Goal: Use online tool/utility: Utilize a website feature to perform a specific function

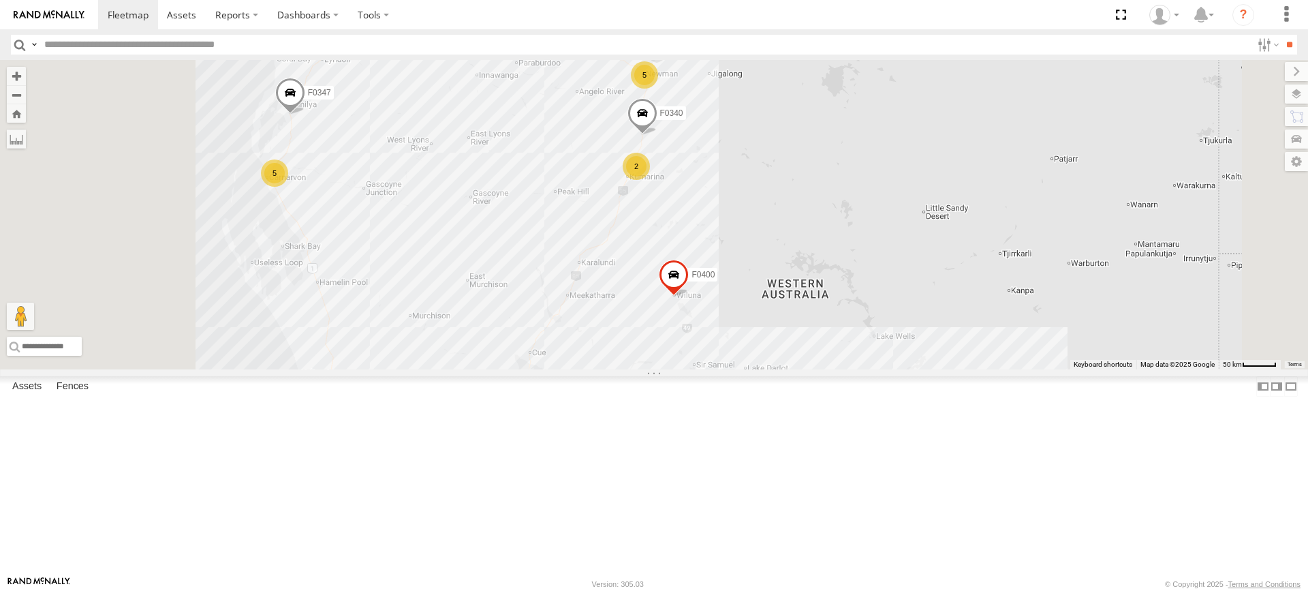
drag, startPoint x: 553, startPoint y: 275, endPoint x: 604, endPoint y: 432, distance: 164.8
click at [604, 369] on div "PM753 Cage194 MV283 LL119 F0511 D0474 FT454 FT938 Cage160 FT732 Cage101 F0400 C…" at bounding box center [654, 214] width 1308 height 309
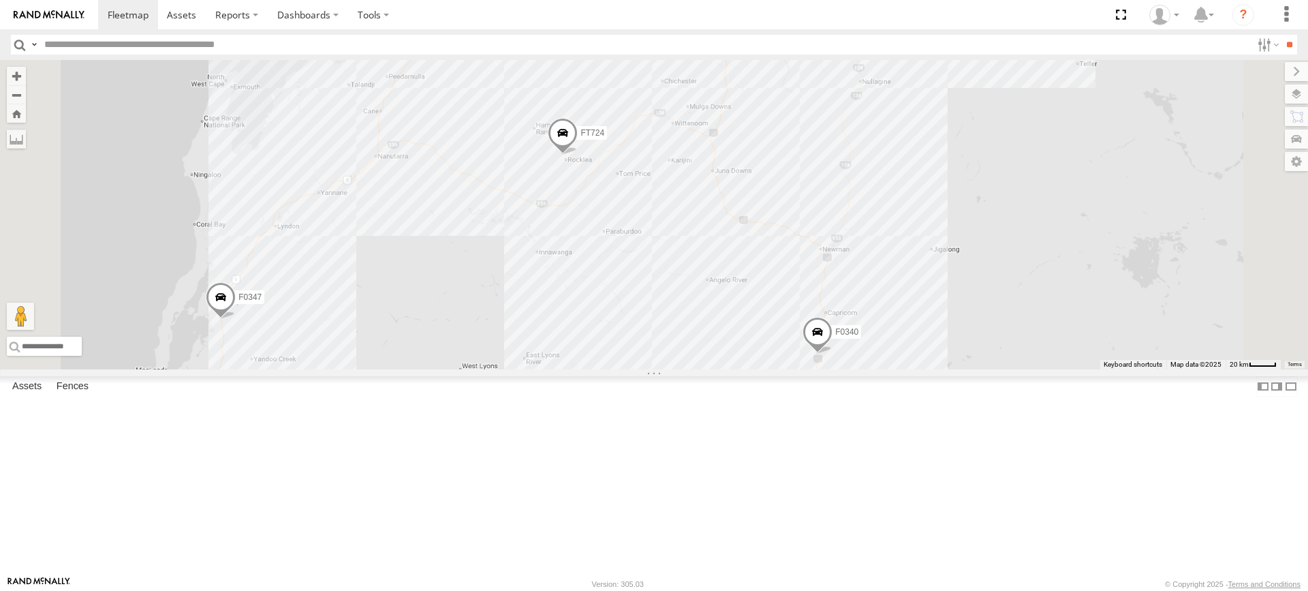
drag, startPoint x: 522, startPoint y: 200, endPoint x: 495, endPoint y: 356, distance: 158.4
click at [495, 356] on div "PM753 Cage194 MV283 LL119 F0511 D0474 FT454 FT938 Cage160 FT732 Cage101 F0400 C…" at bounding box center [654, 214] width 1308 height 309
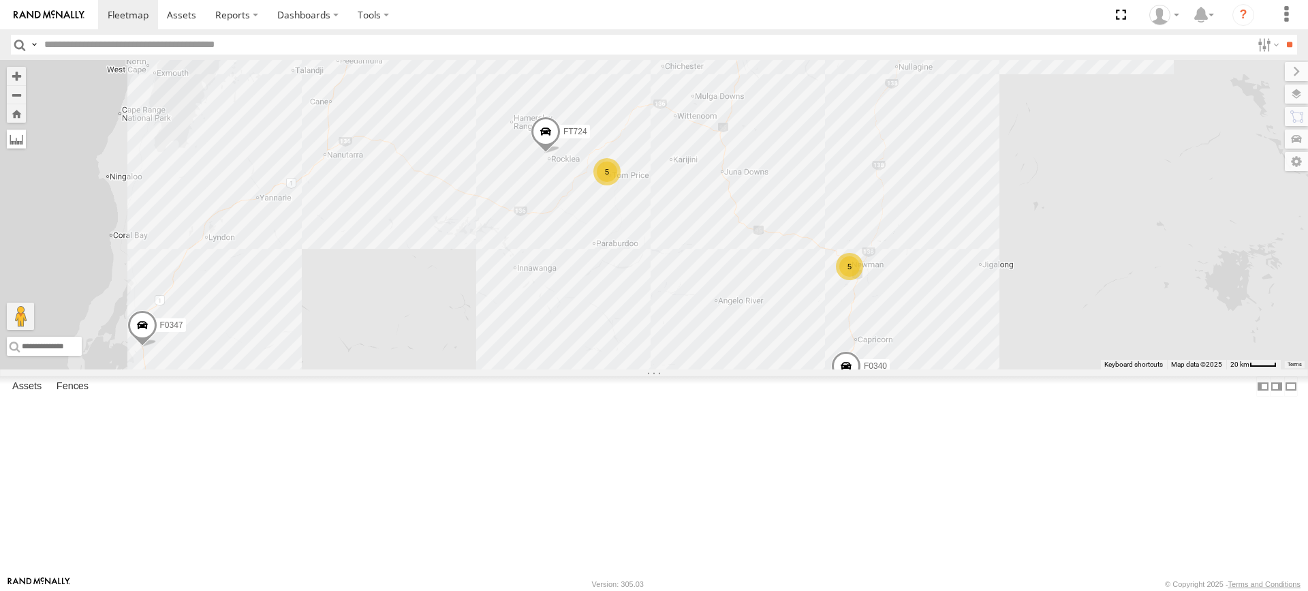
click at [26, 134] on label at bounding box center [16, 138] width 19 height 19
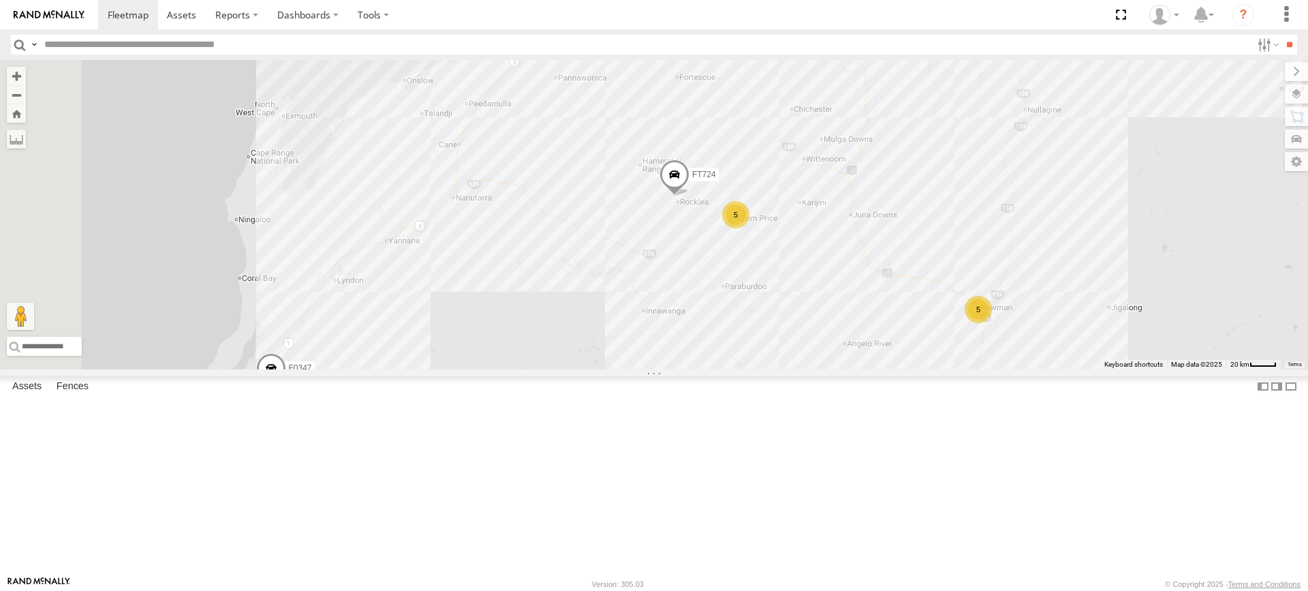
drag, startPoint x: 424, startPoint y: 324, endPoint x: 554, endPoint y: 367, distance: 137.2
click at [554, 367] on div "PM753 Cage194 MV283 LL119 F0511 D0474 FT454 FT938 Cage160 FT732 Cage101 F0400 C…" at bounding box center [654, 214] width 1308 height 309
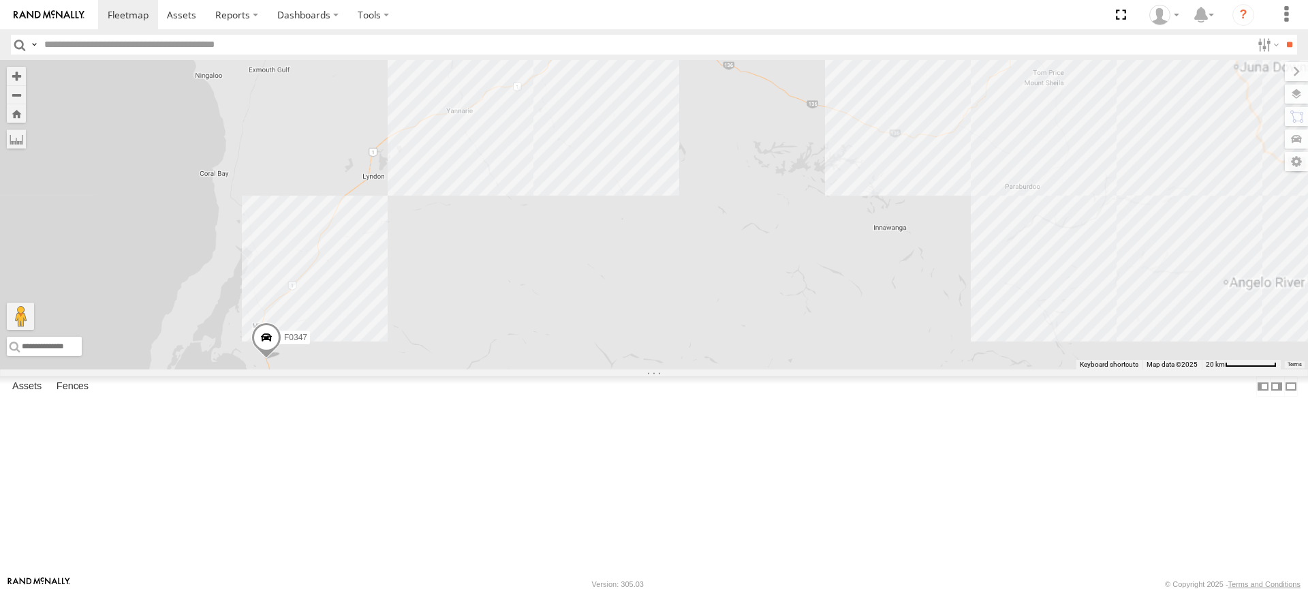
drag, startPoint x: 506, startPoint y: 466, endPoint x: 566, endPoint y: 285, distance: 190.4
click at [566, 285] on div "PM753 Cage194 MV283 LL119 F0511 D0474 FT454 FT938 Cage160 FT732 Cage101 F0400 C…" at bounding box center [654, 214] width 1308 height 309
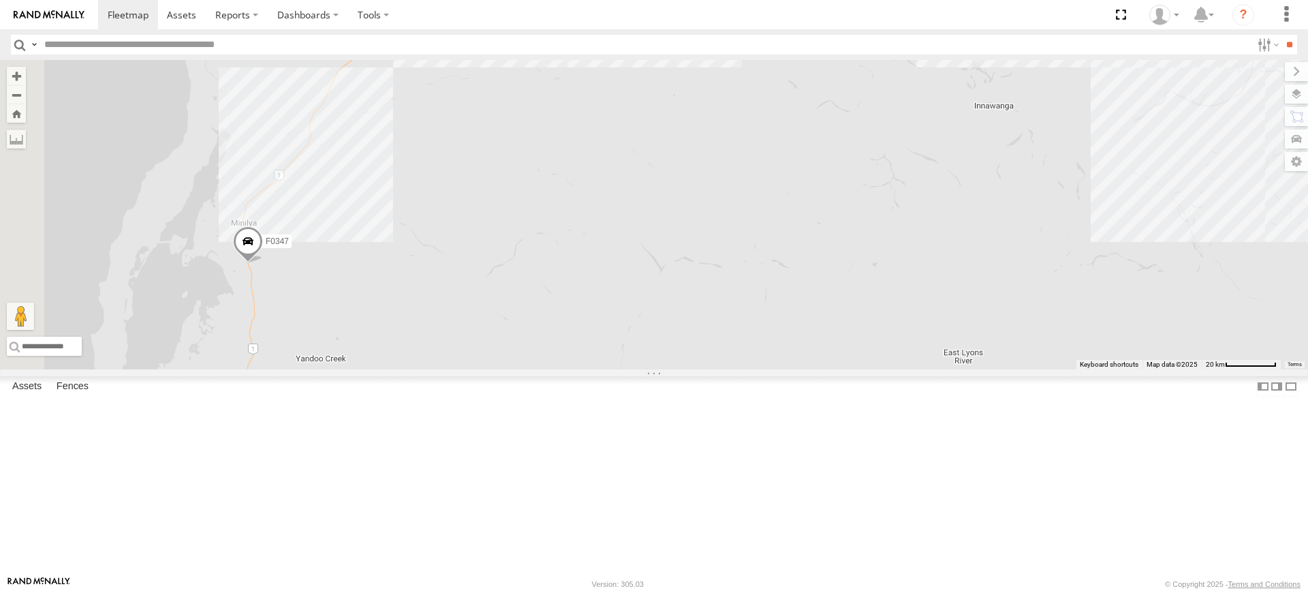
click at [415, 319] on div "PM753 Cage194 MV283 LL119 F0511 D0474 FT454 FT938 Cage160 FT732 Cage101 F0400 C…" at bounding box center [654, 214] width 1308 height 309
drag, startPoint x: 415, startPoint y: 319, endPoint x: 415, endPoint y: 328, distance: 8.9
click at [254, 232] on img at bounding box center [244, 222] width 19 height 19
drag, startPoint x: 558, startPoint y: 203, endPoint x: 407, endPoint y: 443, distance: 283.2
click at [400, 369] on div "PM753 Cage194 MV283 LL119 F0511 D0474 FT454 FT938 Cage160 FT732 Cage101 F0400 C…" at bounding box center [654, 214] width 1308 height 309
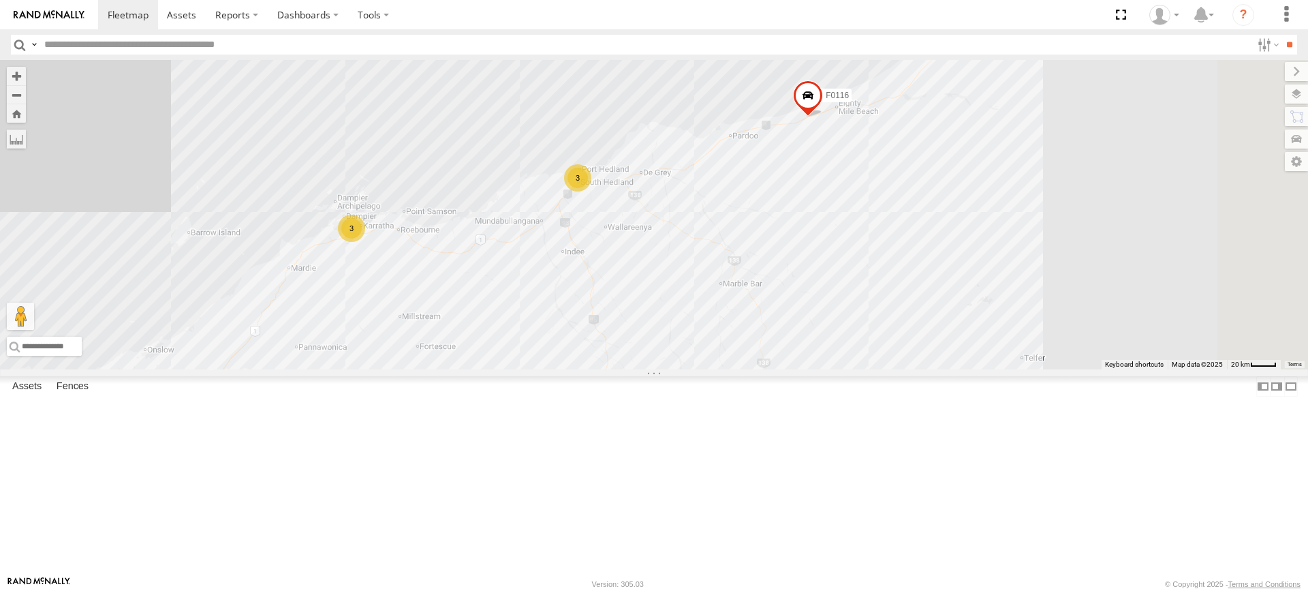
click at [365, 242] on div "3" at bounding box center [351, 228] width 27 height 27
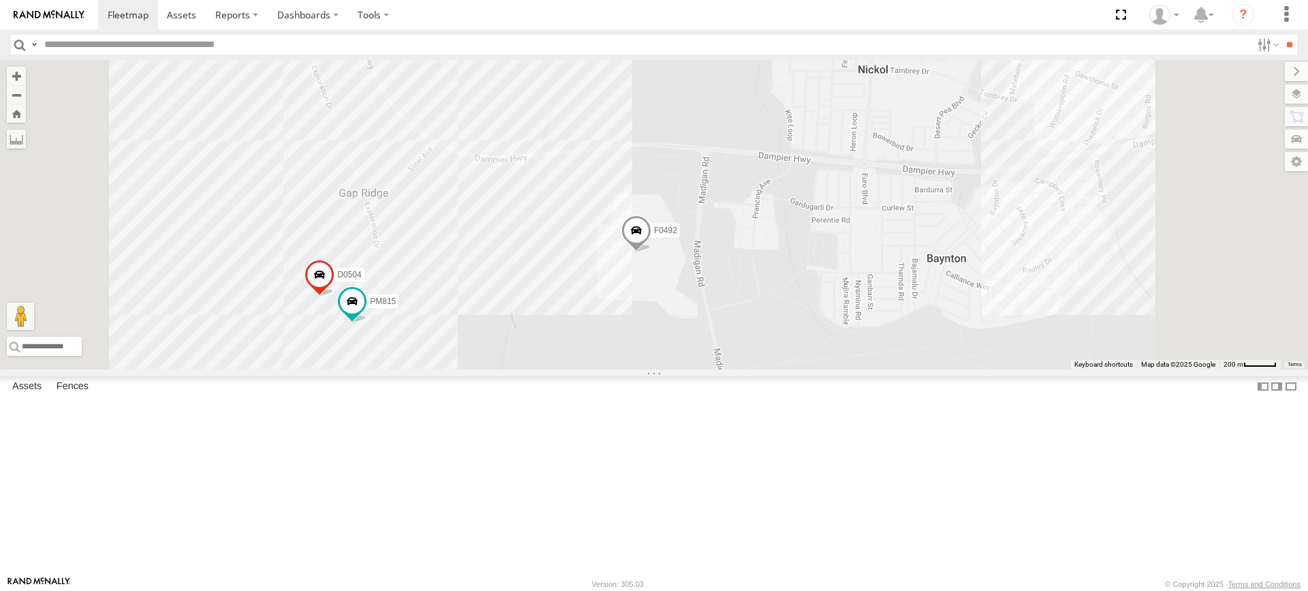
click at [543, 369] on div "PM753 Cage194 MV283 LL119 F0511 D0474 FT454 FT938 Cage160 FT732 Cage101 F0400 C…" at bounding box center [654, 214] width 1308 height 309
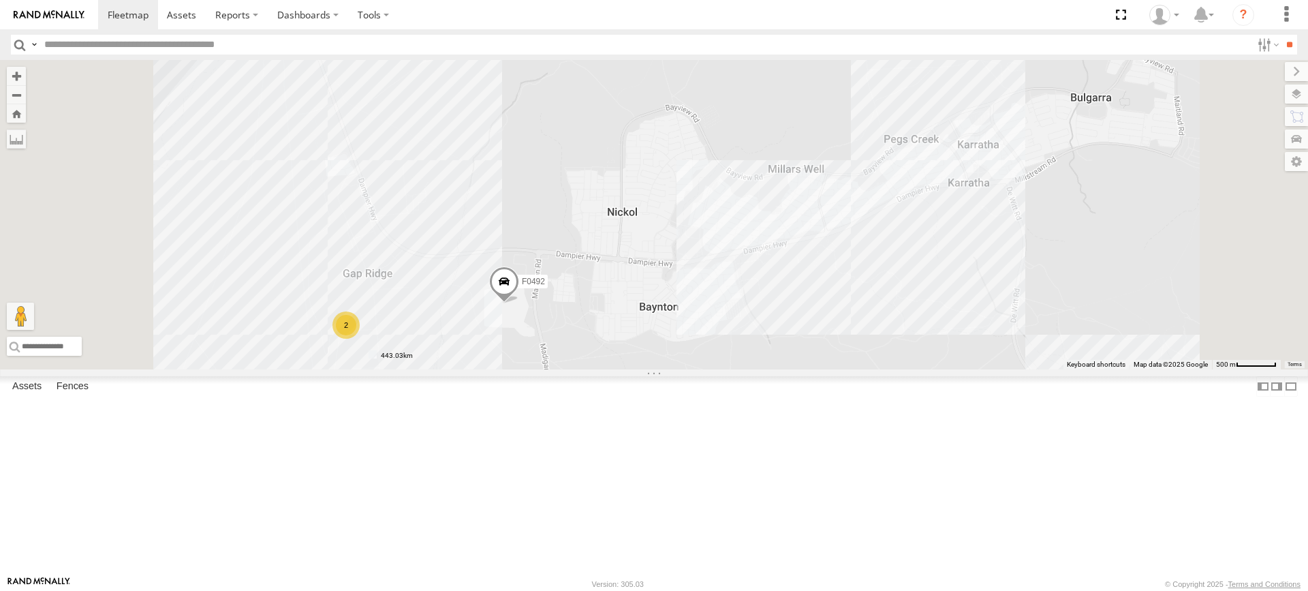
click at [0, 0] on label at bounding box center [0, 0] width 0 height 0
click at [548, 369] on div "PM753 Cage194 MV283 LL119 F0511 D0474 FT454 FT938 Cage160 FT732 Cage101 F0400 C…" at bounding box center [654, 214] width 1308 height 309
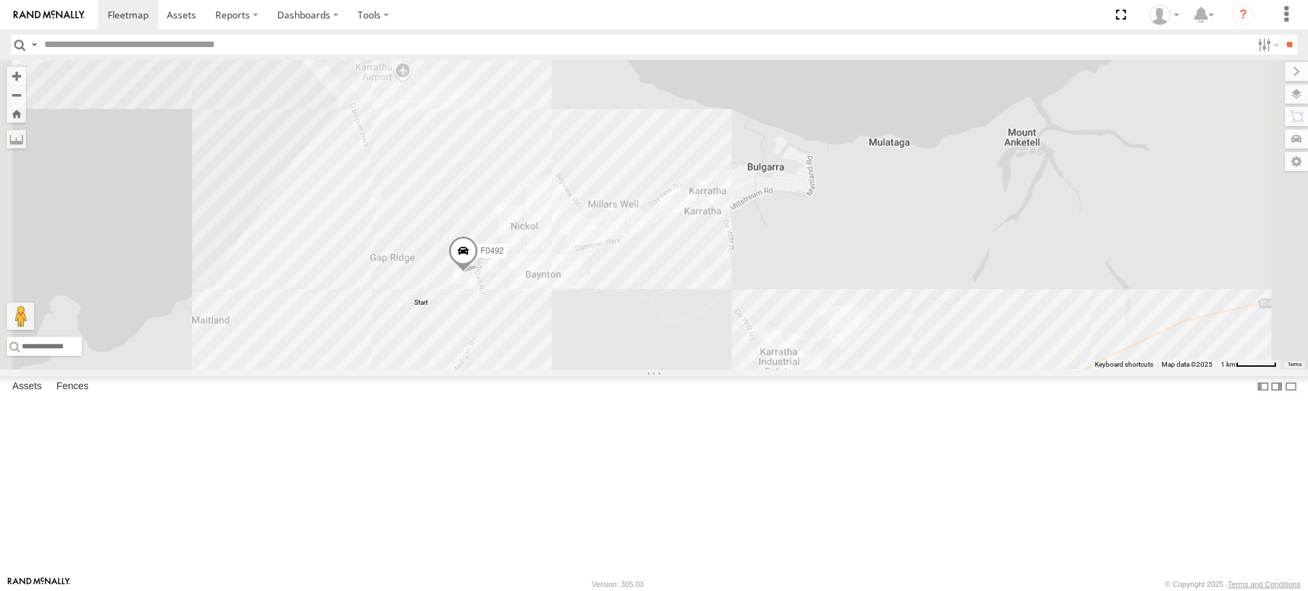
drag, startPoint x: 567, startPoint y: 493, endPoint x: 685, endPoint y: 230, distance: 287.3
click at [662, 257] on div "PM753 Cage194 MV283 LL119 F0511 D0474 FT454 FT938 Cage160 FT732 Cage101 F0400 C…" at bounding box center [654, 214] width 1308 height 309
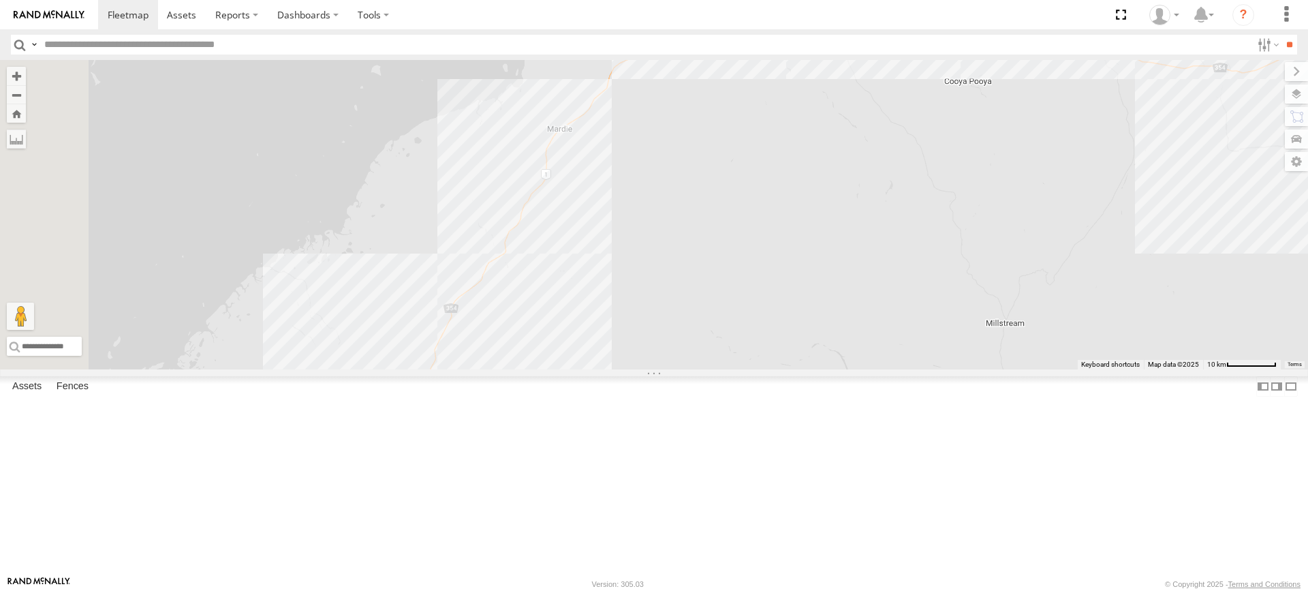
drag, startPoint x: 692, startPoint y: 365, endPoint x: 883, endPoint y: 152, distance: 286.1
click at [880, 161] on div "PM753 Cage194 MV283 LL119 F0511 D0474 FT454 FT938 Cage160 FT732 Cage101 F0400 C…" at bounding box center [654, 214] width 1308 height 309
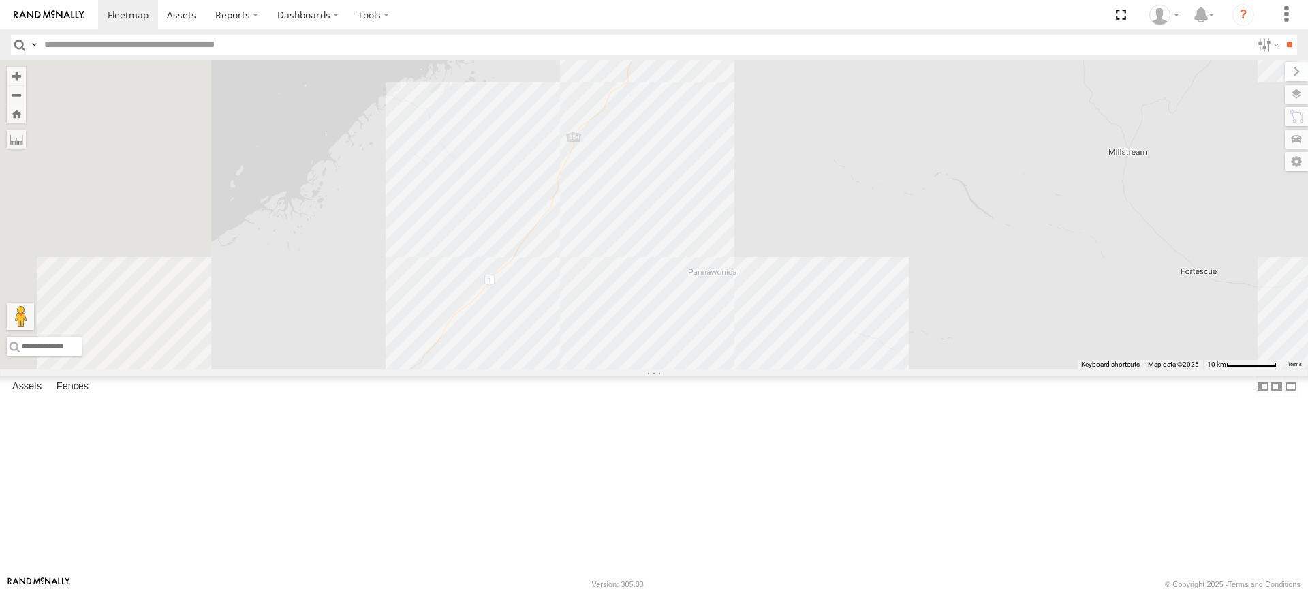
drag, startPoint x: 713, startPoint y: 436, endPoint x: 837, endPoint y: 264, distance: 212.3
click at [850, 215] on div "PM753 Cage194 MV283 LL119 F0511 D0474 FT454 FT938 Cage160 FT732 Cage101 F0400 C…" at bounding box center [654, 214] width 1308 height 309
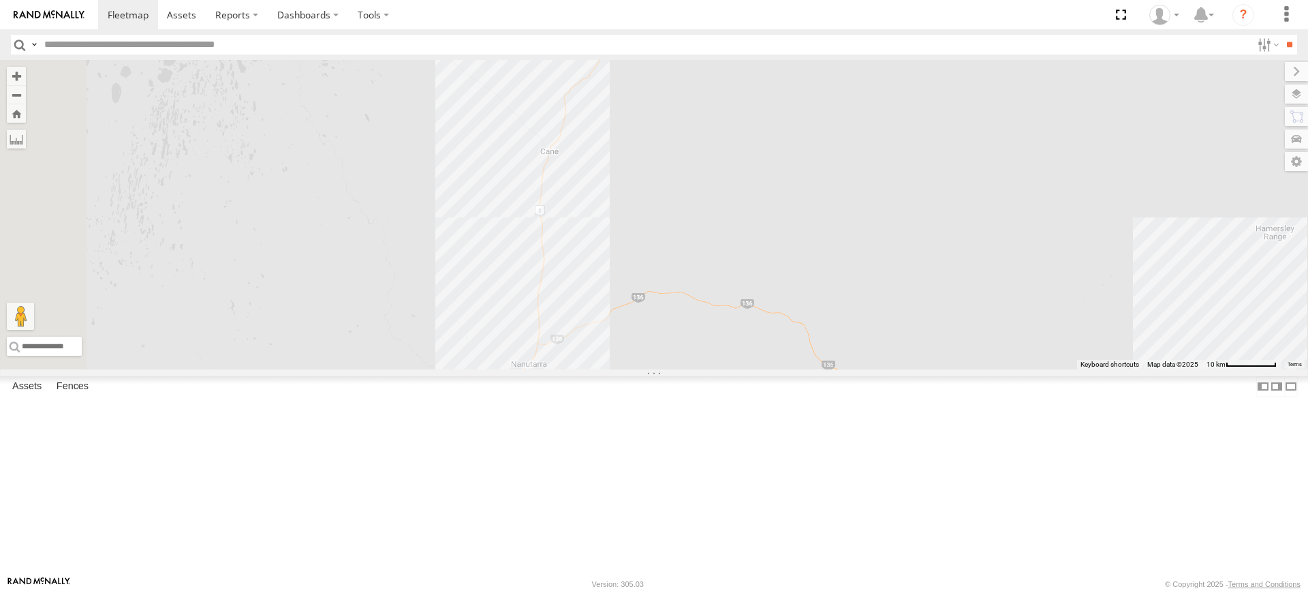
drag, startPoint x: 738, startPoint y: 431, endPoint x: 743, endPoint y: 387, distance: 44.5
click at [743, 369] on div "PM753 Cage194 MV283 LL119 F0511 D0474 FT454 FT938 Cage160 FT732 Cage101 F0400 C…" at bounding box center [654, 214] width 1308 height 309
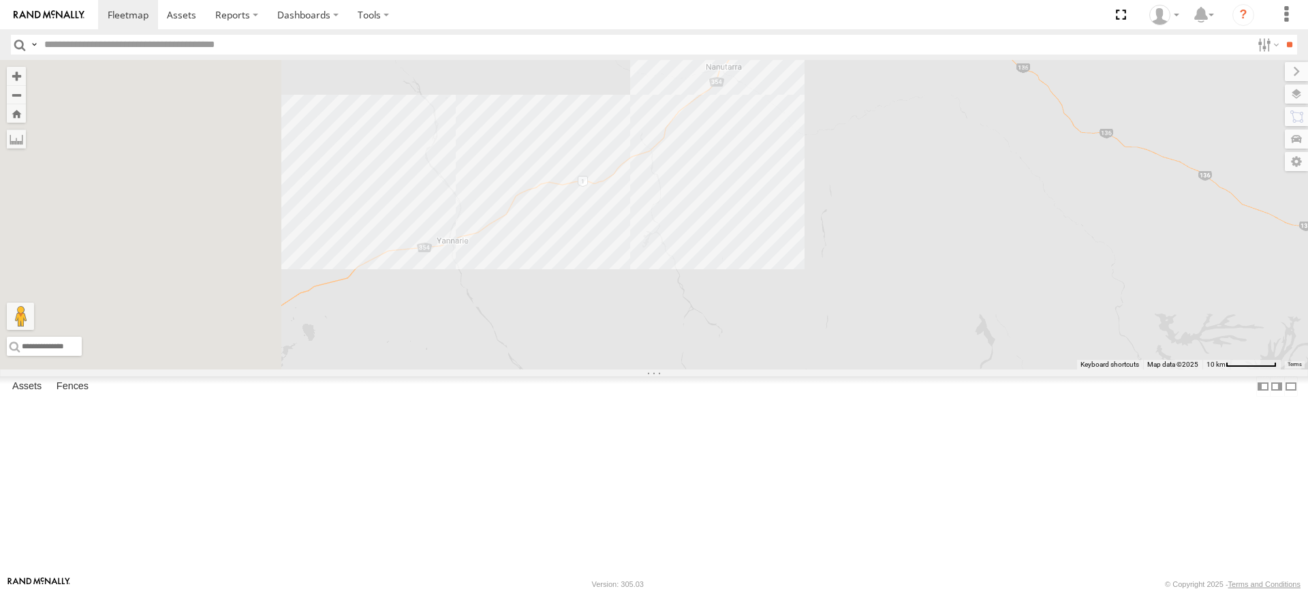
drag, startPoint x: 629, startPoint y: 523, endPoint x: 831, endPoint y: 262, distance: 329.2
click at [831, 262] on div "PM753 Cage194 MV283 LL119 F0511 D0474 FT454 FT938 Cage160 FT732 Cage101 F0400 C…" at bounding box center [654, 214] width 1308 height 309
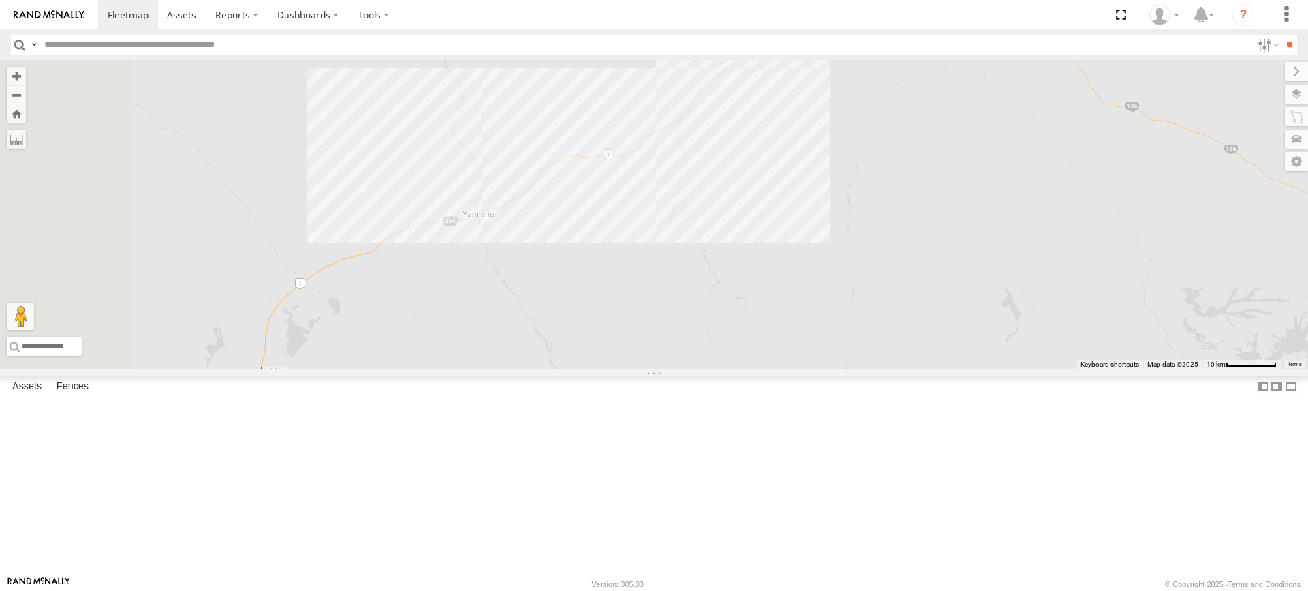
drag, startPoint x: 614, startPoint y: 364, endPoint x: 892, endPoint y: 143, distance: 355.5
click at [892, 143] on div "PM753 Cage194 MV283 LL119 F0511 D0474 FT454 FT938 Cage160 FT732 Cage101 F0400 C…" at bounding box center [654, 214] width 1308 height 309
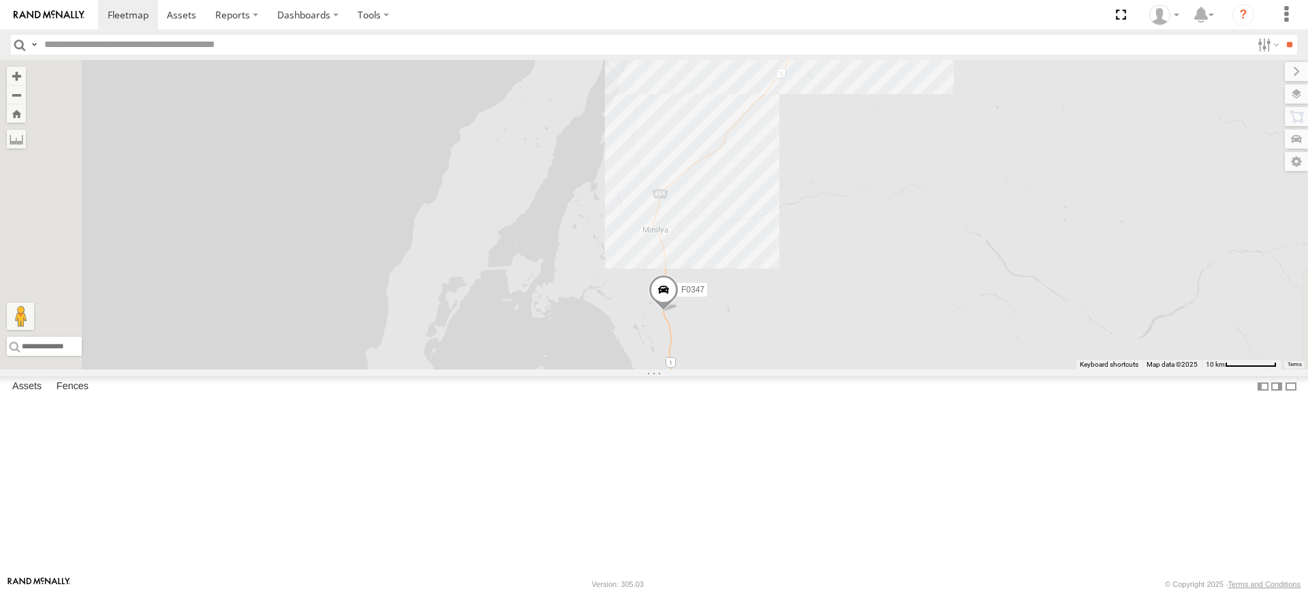
drag, startPoint x: 796, startPoint y: 417, endPoint x: 784, endPoint y: 330, distance: 87.4
click at [784, 330] on div "PM753 Cage194 MV283 LL119 F0511 D0474 FT454 FT938 Cage160 FT732 Cage101 F0400 C…" at bounding box center [654, 214] width 1308 height 309
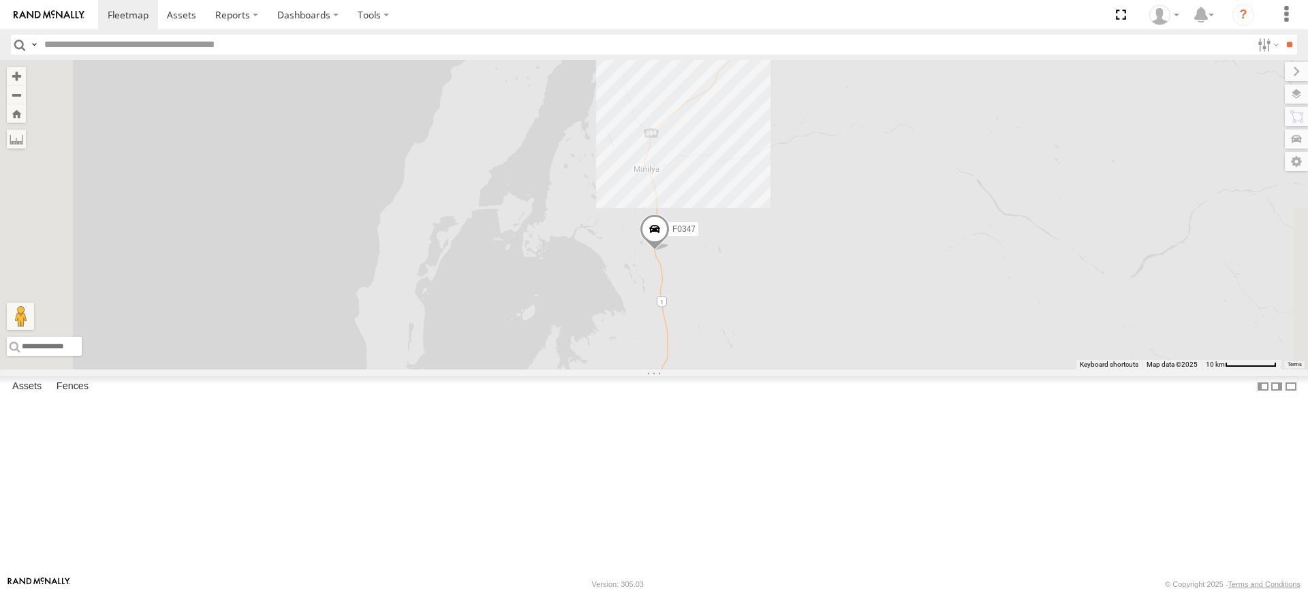
click at [822, 258] on div "PM753 Cage194 MV283 LL119 F0511 D0474 FT454 FT938 Cage160 FT732 Cage101 F0400 C…" at bounding box center [654, 214] width 1308 height 309
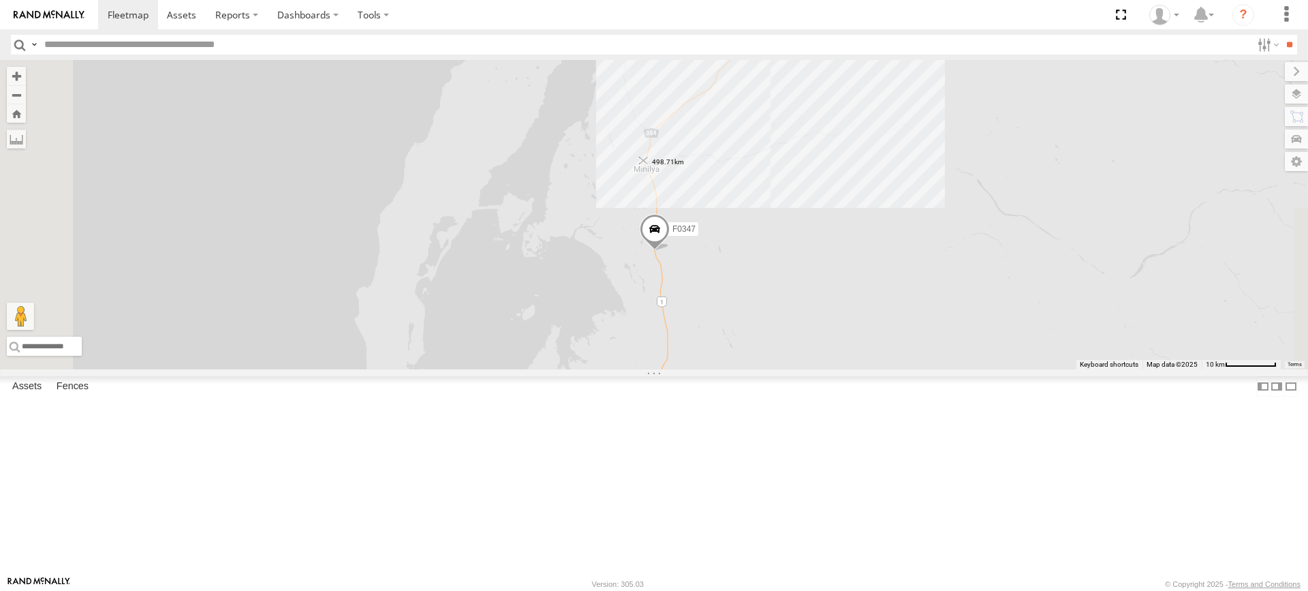
drag, startPoint x: 822, startPoint y: 258, endPoint x: 812, endPoint y: 266, distance: 13.5
click at [653, 170] on img "Start" at bounding box center [643, 160] width 19 height 19
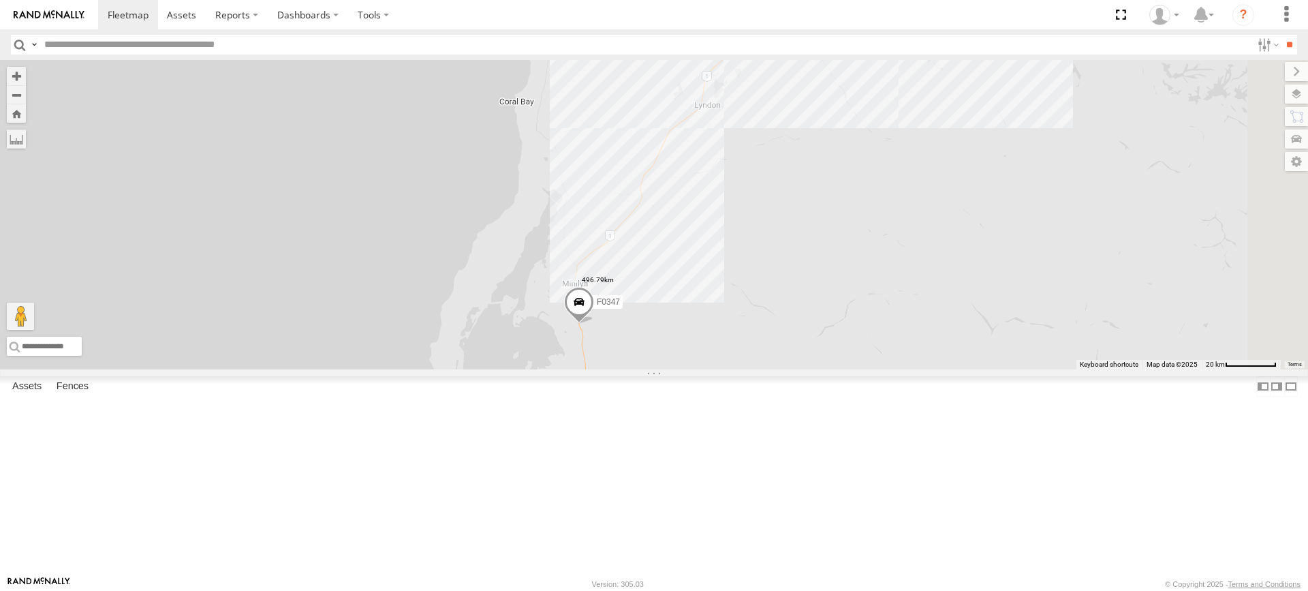
drag, startPoint x: 1000, startPoint y: 261, endPoint x: 854, endPoint y: 378, distance: 187.0
click at [854, 369] on div "PM753 Cage194 MV283 LL119 F0511 D0474 FT454 FT938 Cage160 FT732 Cage101 F0400 C…" at bounding box center [654, 214] width 1308 height 309
click at [0, 0] on label at bounding box center [0, 0] width 0 height 0
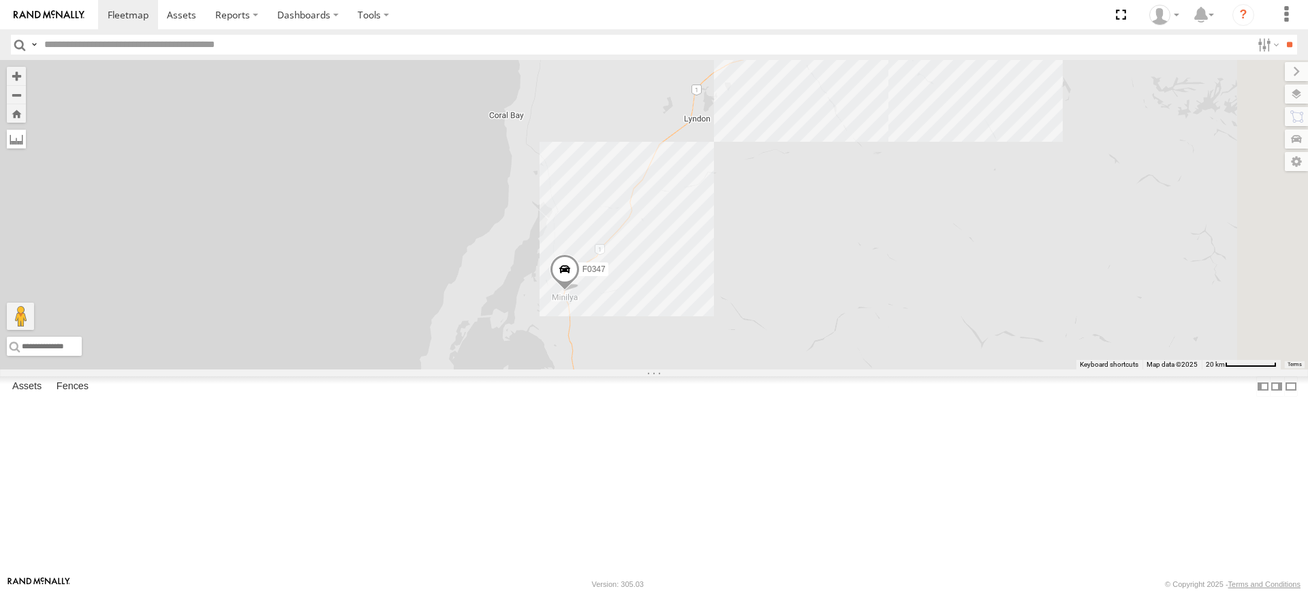
click at [26, 140] on label at bounding box center [16, 138] width 19 height 19
drag, startPoint x: 1080, startPoint y: 471, endPoint x: 741, endPoint y: 275, distance: 391.9
click at [741, 275] on div "F0347" at bounding box center [654, 214] width 1308 height 309
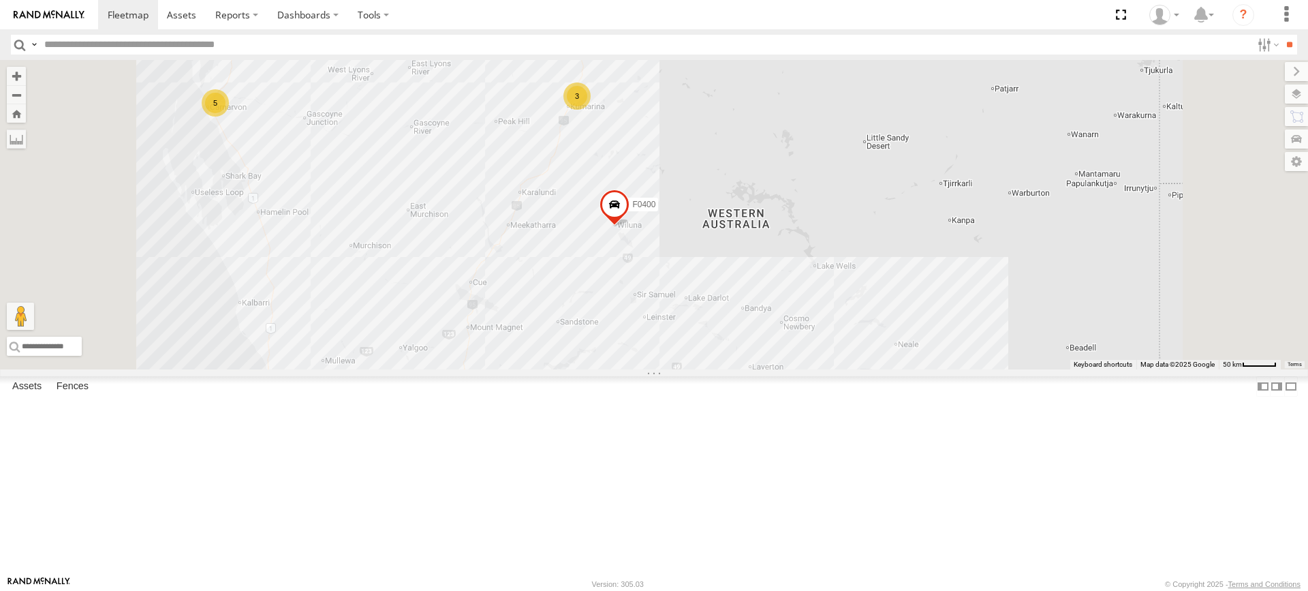
click at [683, 331] on div "F0347 PM783 F0398 F0511 D0474 D0546 Cage160 D0529 F0400 Cage299 D0549 F0116 5 5…" at bounding box center [654, 214] width 1308 height 309
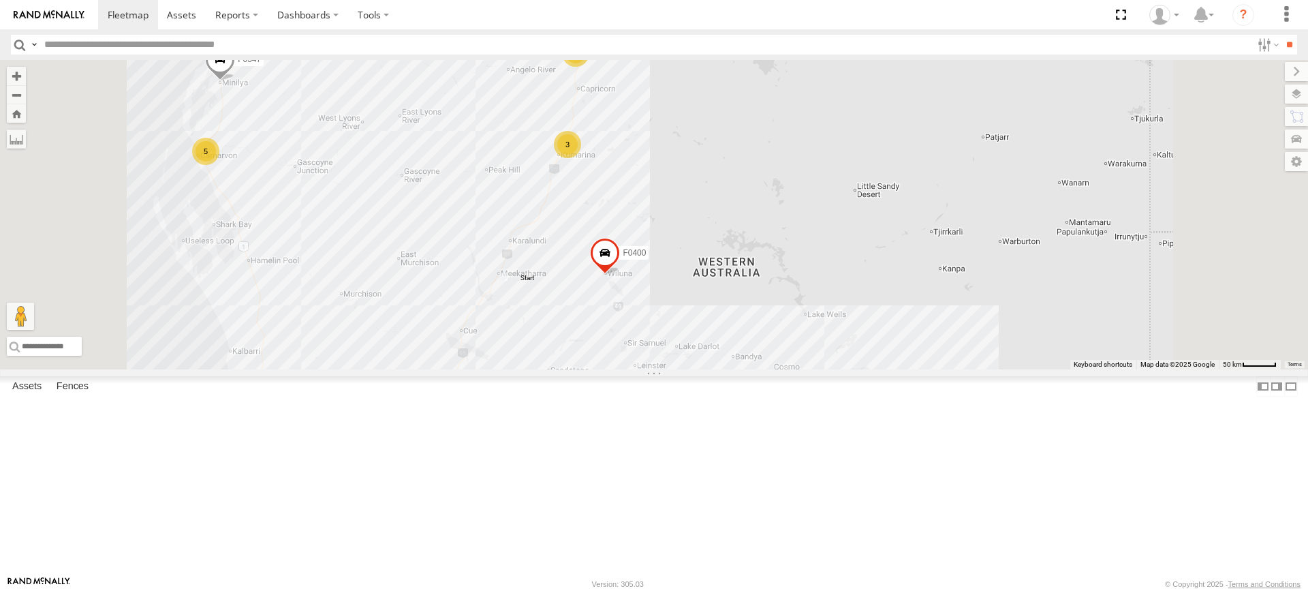
drag, startPoint x: 734, startPoint y: 229, endPoint x: 713, endPoint y: 327, distance: 100.5
click at [713, 327] on div "F0347 PM783 F0398 F0511 D0474 D0546 Cage160 D0529 F0400 Cage299 D0549 F0116 5 5…" at bounding box center [654, 214] width 1308 height 309
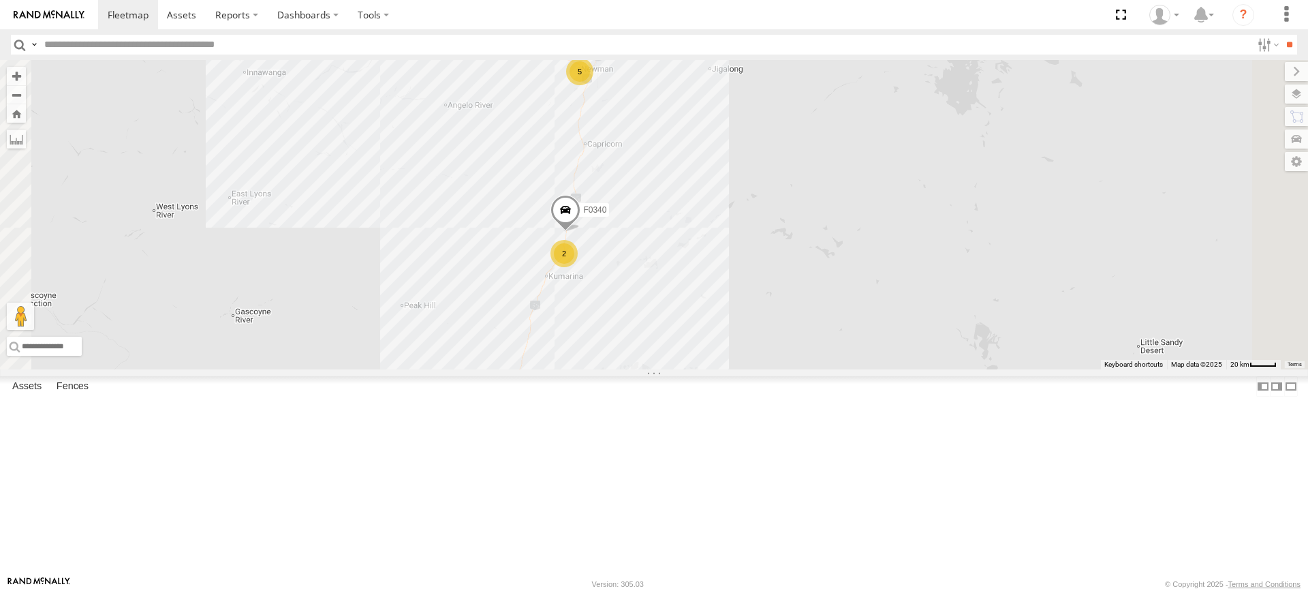
click at [756, 206] on div "F0347 PM783 F0398 F0511 D0474 D0546 Cage160 D0529 F0400 Cage299 D0549 F0116 FT7…" at bounding box center [654, 214] width 1308 height 309
drag, startPoint x: 756, startPoint y: 196, endPoint x: 759, endPoint y: 170, distance: 26.8
click at [598, 80] on img "Start" at bounding box center [588, 70] width 19 height 19
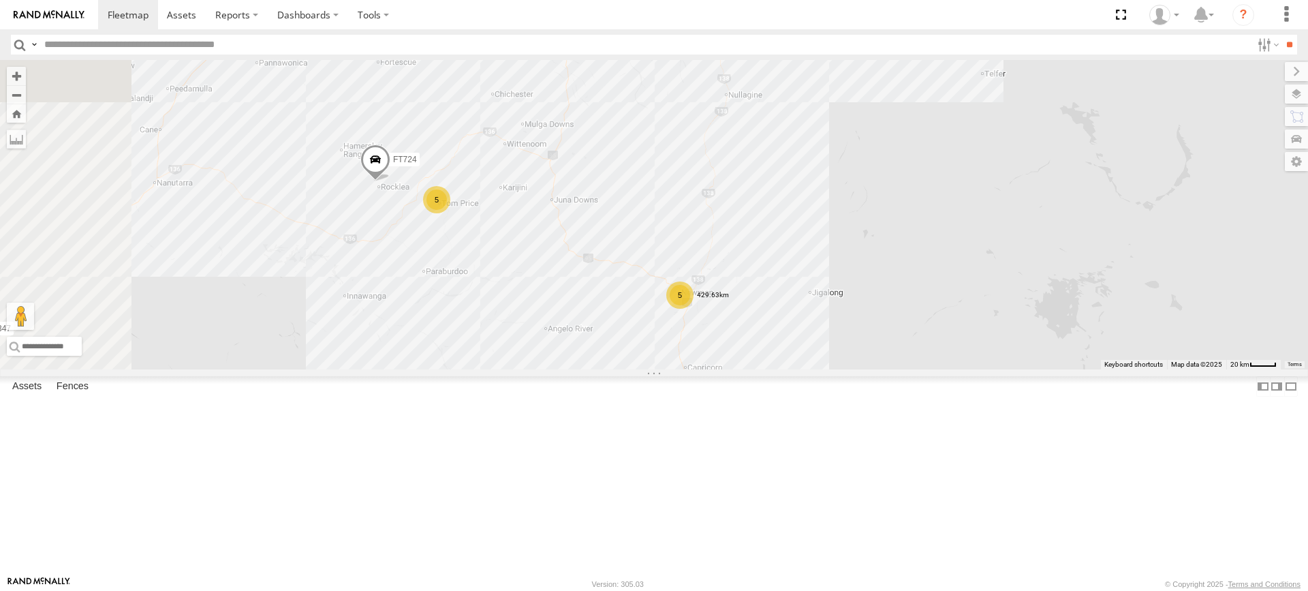
drag, startPoint x: 792, startPoint y: 224, endPoint x: 883, endPoint y: 422, distance: 218.3
click at [883, 369] on div "F0347 PM783 F0398 F0511 D0474 D0546 Cage160 D0529 F0400 Cage299 D0549 F0116 FT7…" at bounding box center [654, 214] width 1308 height 309
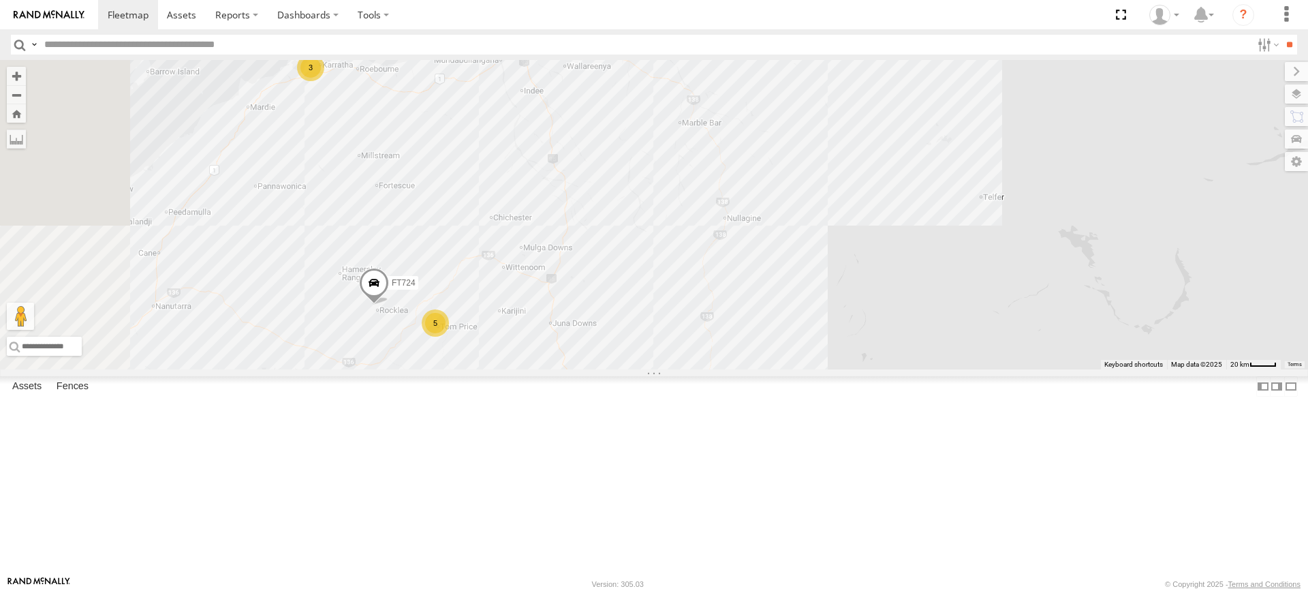
drag, startPoint x: 715, startPoint y: 145, endPoint x: 713, endPoint y: 273, distance: 127.4
click at [713, 273] on div "F0347 PM783 F0398 F0511 D0474 D0546 Cage160 D0529 F0400 Cage299 D0549 F0116 FT7…" at bounding box center [654, 214] width 1308 height 309
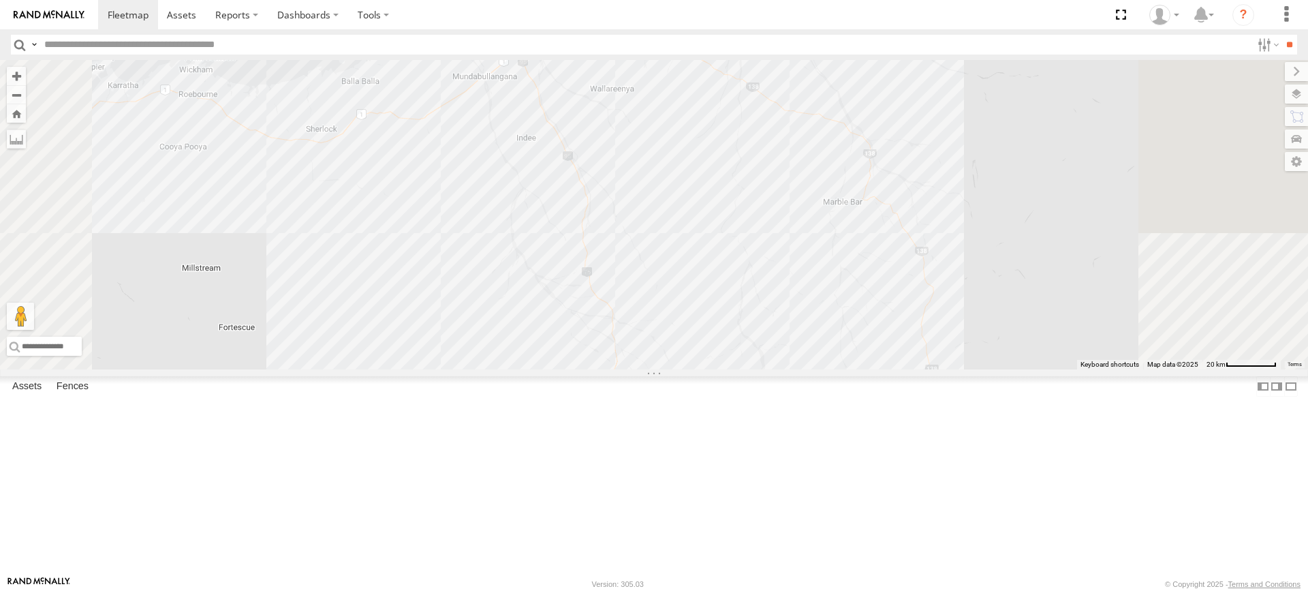
click at [685, 149] on div "F0347 PM783 F0398 F0511 D0474 D0546 Cage160 D0529 F0400 Cage299 D0549 F0116 FT7…" at bounding box center [654, 214] width 1308 height 309
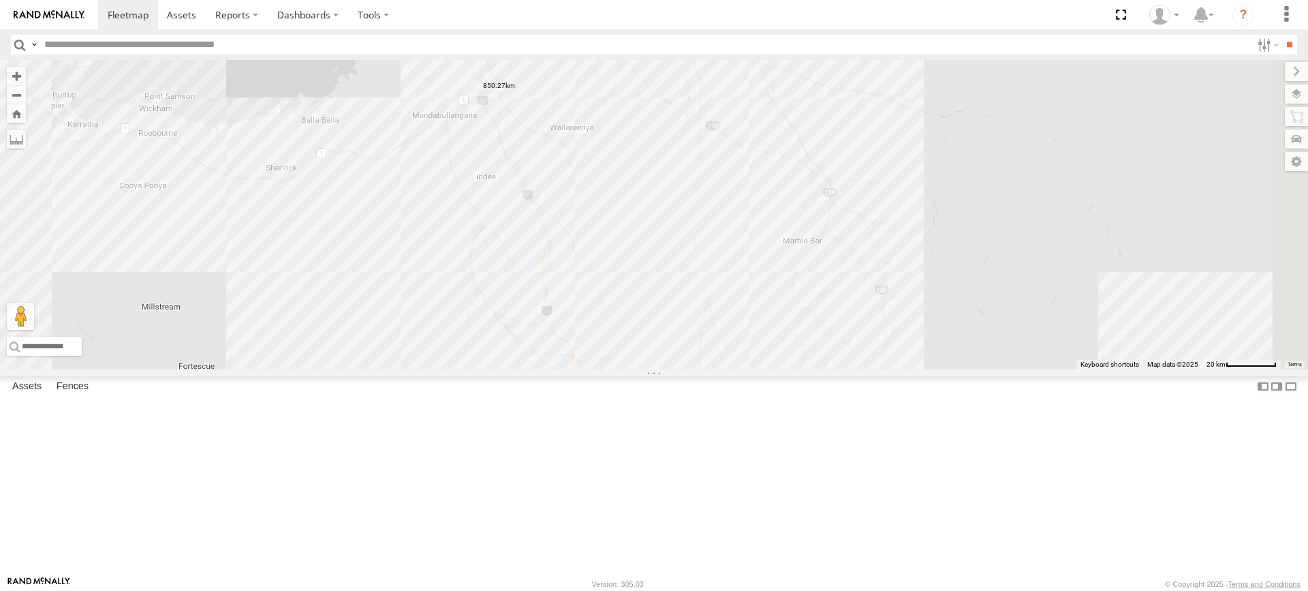
drag, startPoint x: 717, startPoint y: 162, endPoint x: 677, endPoint y: 203, distance: 57.3
click at [677, 203] on div "F0347 PM783 F0398 F0511 D0474 D0546 Cage160 D0529 F0400 Cage299 D0549 F0116 FT7…" at bounding box center [654, 214] width 1308 height 309
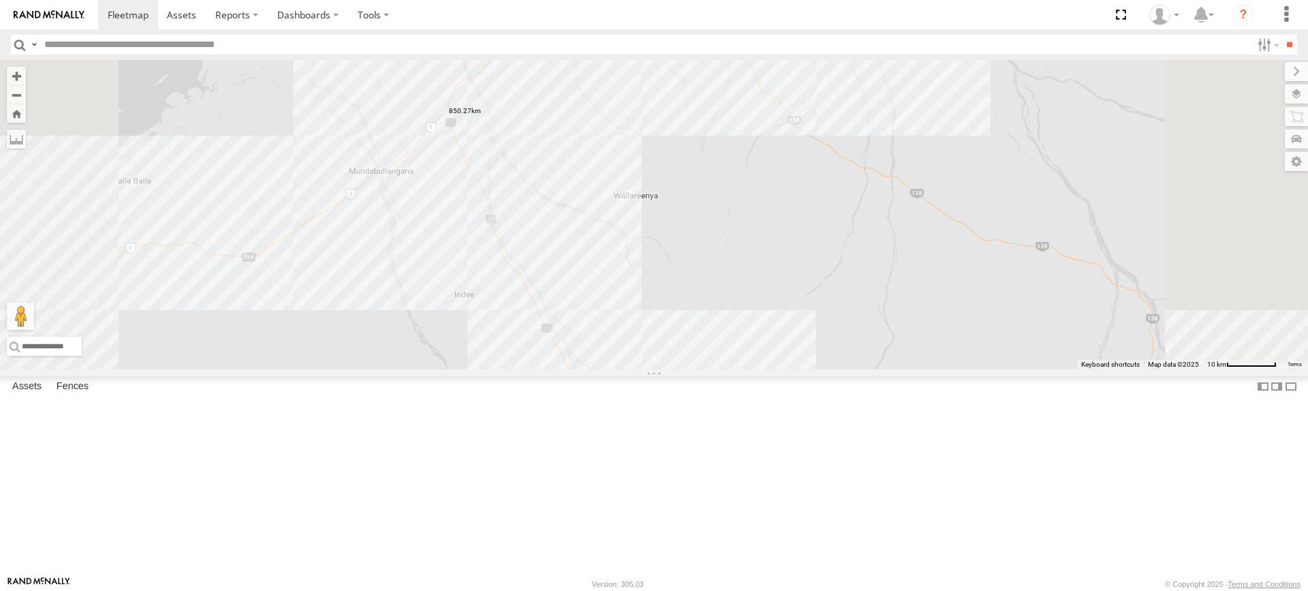
click at [771, 115] on div "F0347 PM783 F0398 F0511 D0474 D0546 Cage160 D0529 F0400 Cage299 D0549 F0116 FT7…" at bounding box center [654, 214] width 1308 height 309
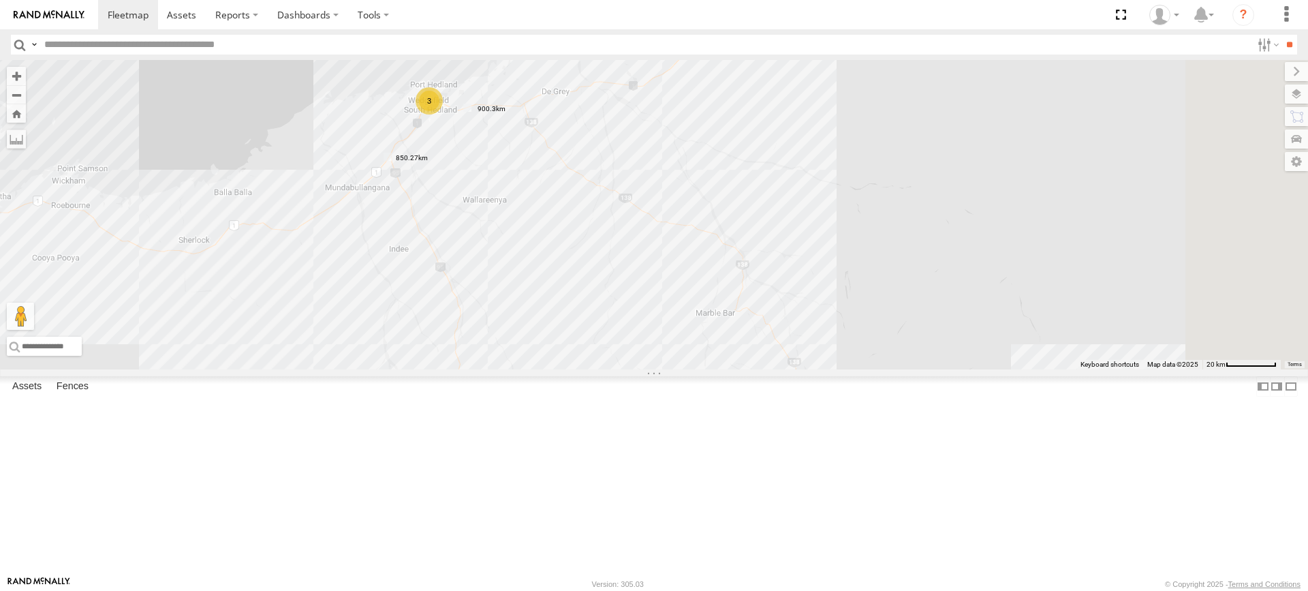
drag, startPoint x: 781, startPoint y: 148, endPoint x: 587, endPoint y: 293, distance: 241.9
click at [587, 293] on div "F0347 PM783 F0398 F0511 D0474 D0546 Cage160 D0529 F0400 Cage299 D0549 F0116 FT7…" at bounding box center [654, 214] width 1308 height 309
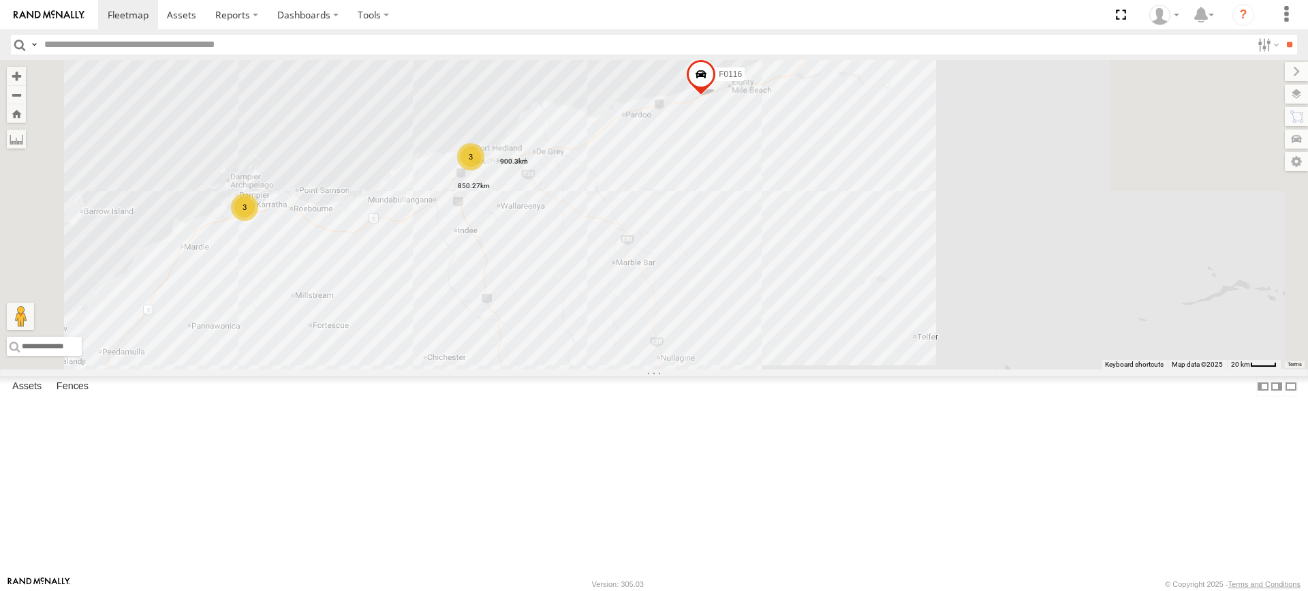
drag, startPoint x: 976, startPoint y: 213, endPoint x: 576, endPoint y: 410, distance: 446.4
click at [576, 369] on div "F0347 PM783 F0398 F0511 D0474 D0546 Cage160 D0529 F0400 Cage299 D0549 F0116 FT7…" at bounding box center [654, 214] width 1308 height 309
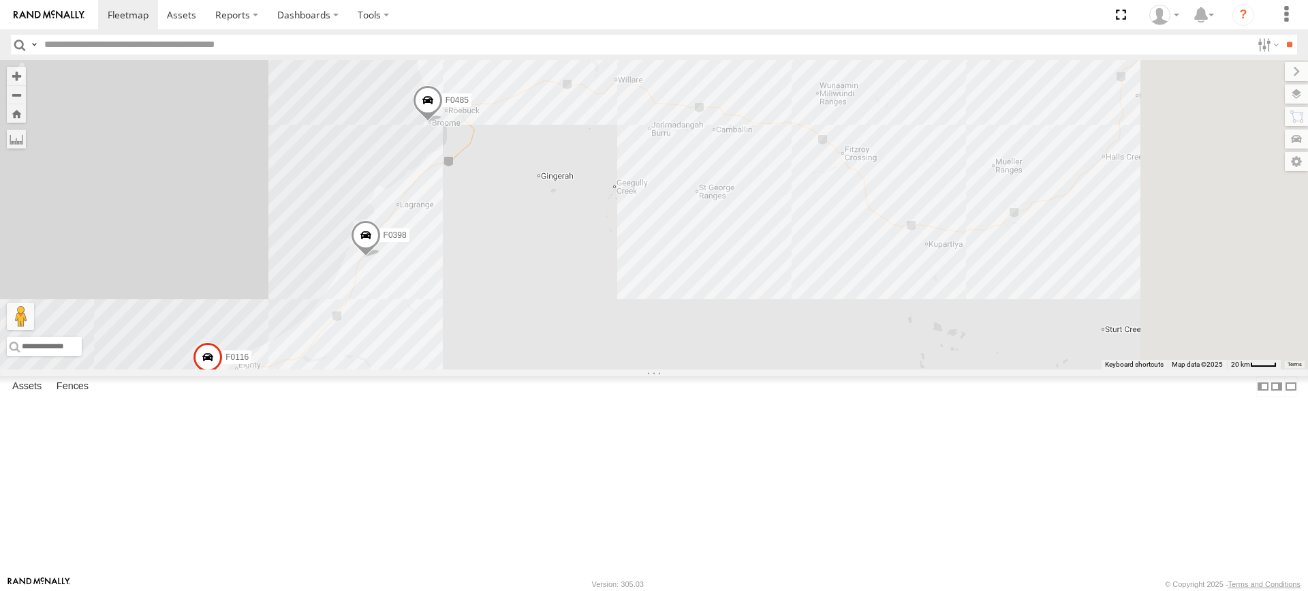
drag, startPoint x: 662, startPoint y: 151, endPoint x: 624, endPoint y: 226, distance: 84.4
click at [624, 226] on div "F0347 PM783 F0398 F0511 D0474 D0546 Cage160 D0529 F0400 Cage299 D0549 F0116 FT7…" at bounding box center [654, 214] width 1308 height 309
click at [632, 214] on div "F0347 PM783 F0398 F0511 D0474 D0546 Cage160 D0529 F0400 Cage299 D0549 F0116 FT7…" at bounding box center [654, 214] width 1308 height 309
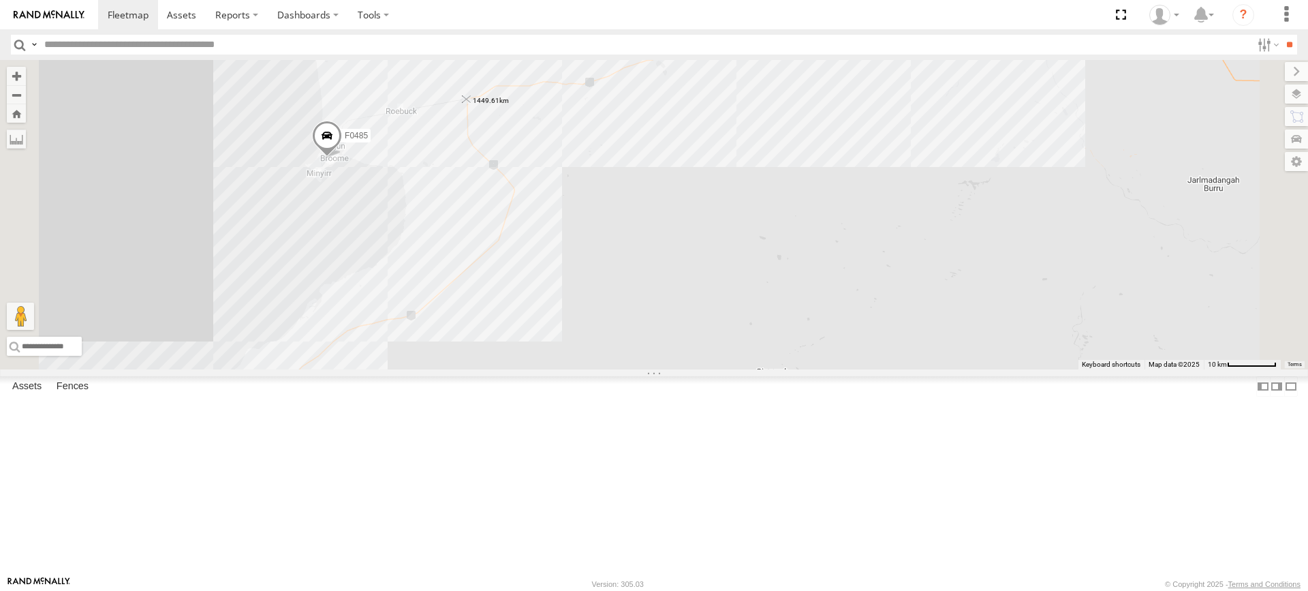
drag, startPoint x: 634, startPoint y: 213, endPoint x: 640, endPoint y: 200, distance: 13.7
click at [476, 109] on img "1449.61km" at bounding box center [466, 99] width 19 height 19
click at [0, 0] on label at bounding box center [0, 0] width 0 height 0
